Goal: Transaction & Acquisition: Purchase product/service

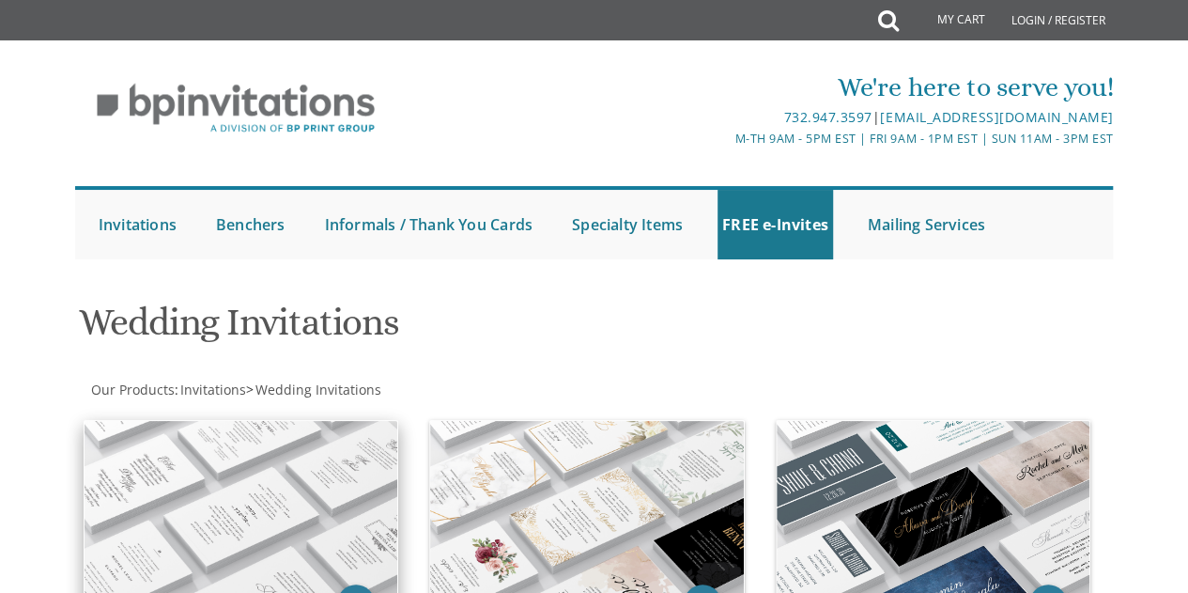
click at [260, 486] on img at bounding box center [242, 512] width 314 height 183
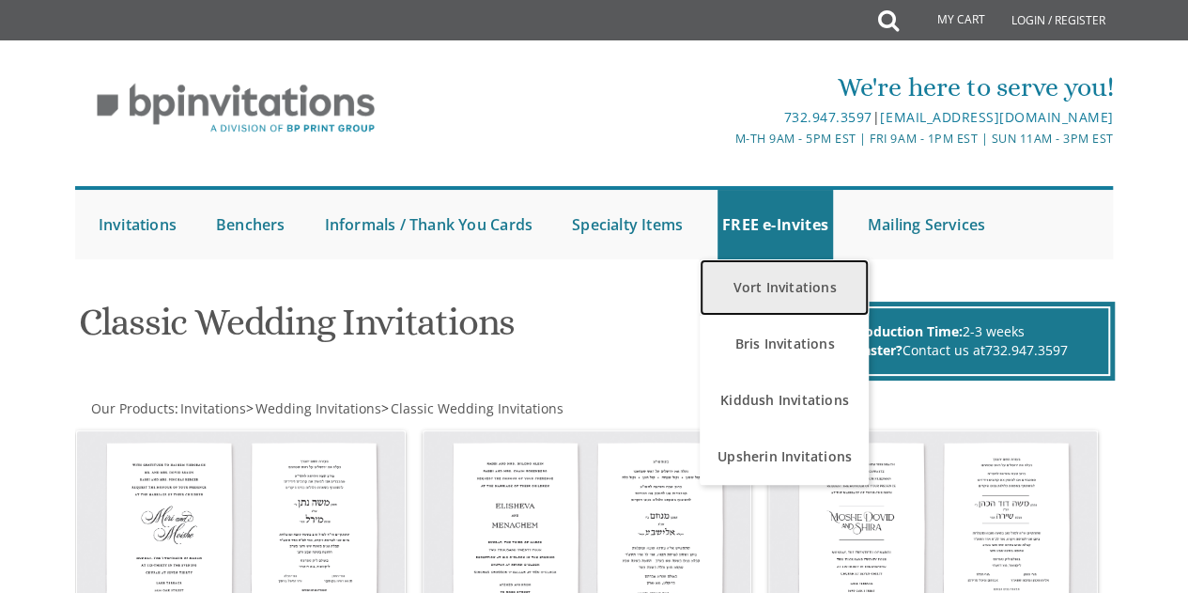
click at [791, 302] on link "Vort Invitations" at bounding box center [784, 287] width 169 height 56
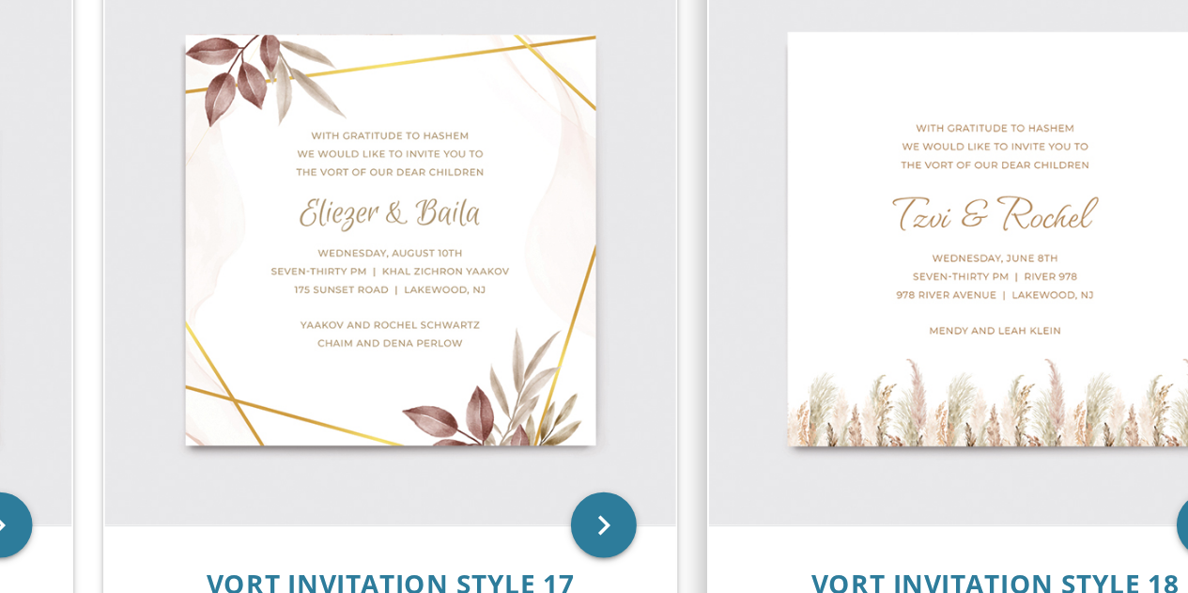
scroll to position [2486, 0]
